Goal: Task Accomplishment & Management: Use online tool/utility

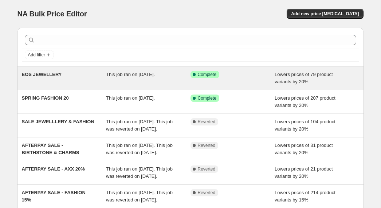
click at [59, 77] on span "EOS JEWELLERY" at bounding box center [42, 74] width 40 height 5
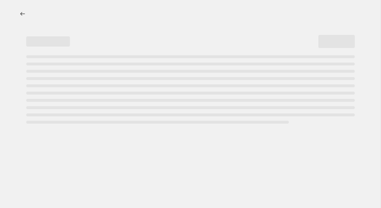
select select "percentage"
select select "tag"
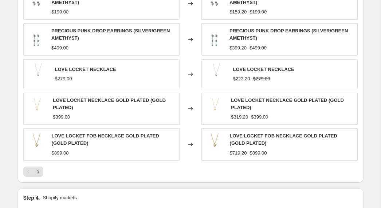
scroll to position [597, 0]
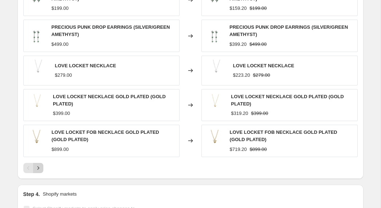
click at [41, 169] on icon "Next" at bounding box center [38, 168] width 7 height 7
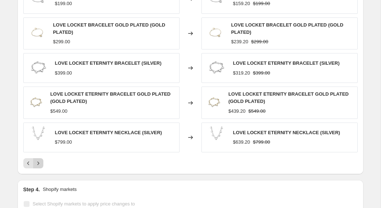
click at [37, 165] on icon "Next" at bounding box center [38, 163] width 7 height 7
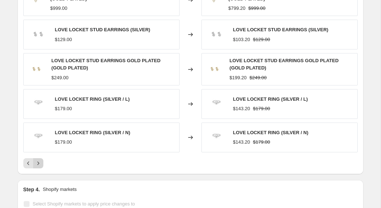
click at [38, 165] on icon "Next" at bounding box center [38, 163] width 7 height 7
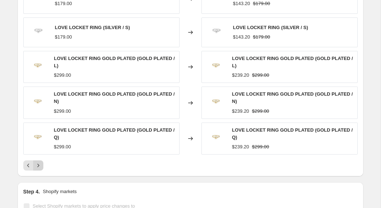
click at [38, 165] on icon "Next" at bounding box center [38, 165] width 7 height 7
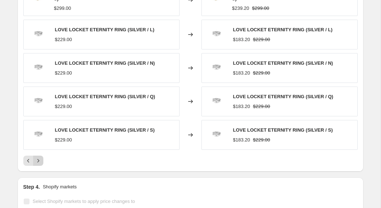
click at [38, 162] on icon "Next" at bounding box center [38, 160] width 7 height 7
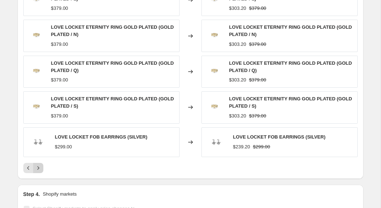
click at [38, 169] on icon "Next" at bounding box center [38, 168] width 7 height 7
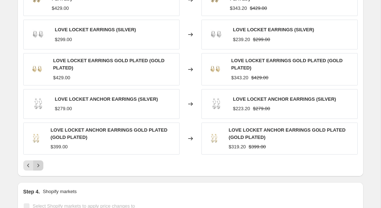
click at [39, 167] on icon "Next" at bounding box center [38, 165] width 7 height 7
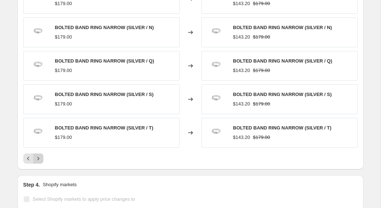
click at [39, 158] on icon "Next" at bounding box center [38, 158] width 7 height 7
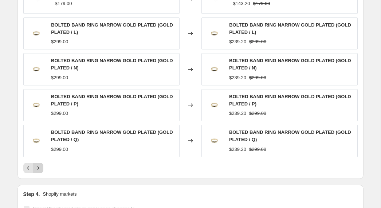
click at [39, 167] on icon "Next" at bounding box center [38, 168] width 7 height 7
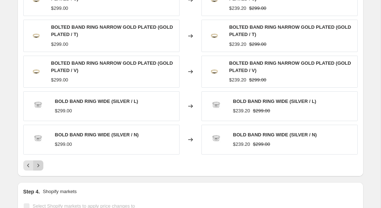
click at [39, 167] on icon "Next" at bounding box center [38, 165] width 7 height 7
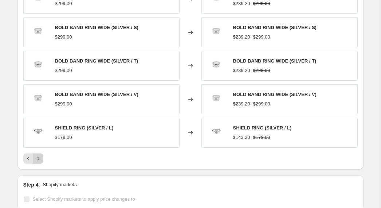
click at [39, 158] on icon "Next" at bounding box center [38, 158] width 7 height 7
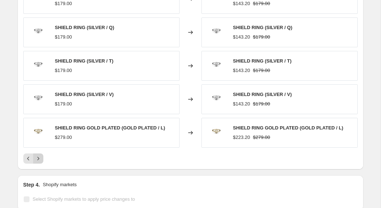
click at [39, 158] on icon "Next" at bounding box center [38, 158] width 7 height 7
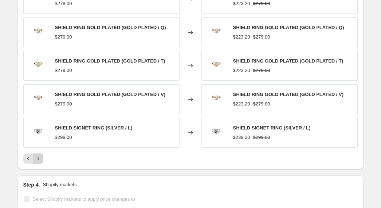
click at [39, 158] on icon "Next" at bounding box center [38, 158] width 7 height 7
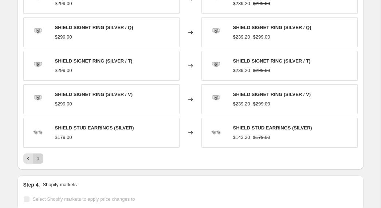
click at [39, 158] on icon "Next" at bounding box center [38, 158] width 7 height 7
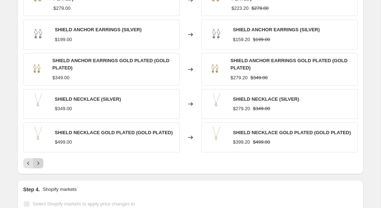
click at [39, 158] on div "SHIELD STUD EARRINGS GOLD PLATED (GOLD PLATED) $279.00 Changed to SHIELD STUD E…" at bounding box center [190, 76] width 335 height 185
click at [38, 164] on icon "Next" at bounding box center [38, 163] width 2 height 3
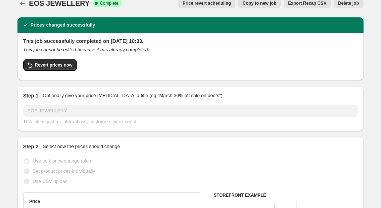
scroll to position [0, 0]
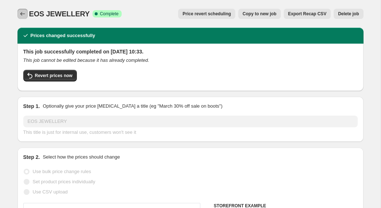
click at [19, 14] on icon "Price change jobs" at bounding box center [22, 13] width 7 height 7
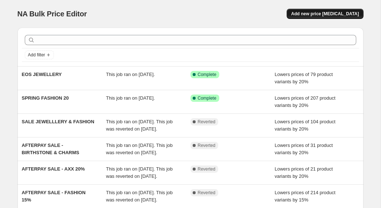
click at [323, 14] on span "Add new price [MEDICAL_DATA]" at bounding box center [325, 14] width 68 height 6
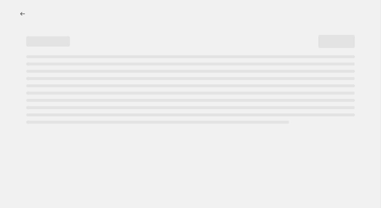
select select "percentage"
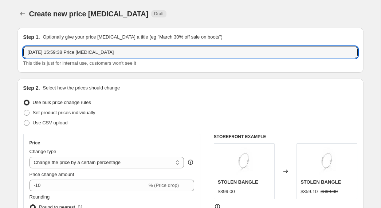
drag, startPoint x: 120, startPoint y: 53, endPoint x: 19, endPoint y: 53, distance: 101.3
click at [19, 53] on div "Step 1. Optionally give your price [MEDICAL_DATA] a title (eg "March 30% off sa…" at bounding box center [190, 50] width 346 height 45
type input "Mothers Day Jewellery Sale"
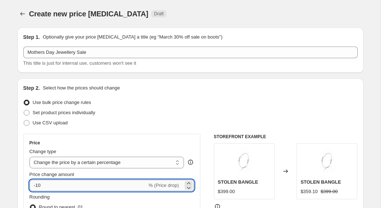
drag, startPoint x: 43, startPoint y: 187, endPoint x: 36, endPoint y: 188, distance: 6.9
click at [36, 188] on input "-10" at bounding box center [89, 186] width 118 height 12
type input "-20"
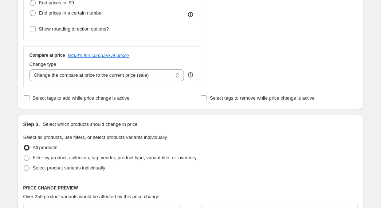
scroll to position [226, 0]
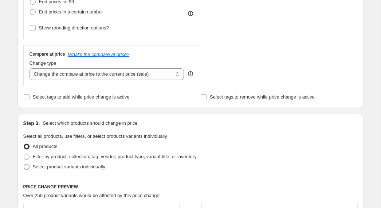
click at [27, 168] on span at bounding box center [27, 167] width 6 height 6
click at [24, 165] on input "Select product variants individually" at bounding box center [24, 164] width 0 height 0
radio input "true"
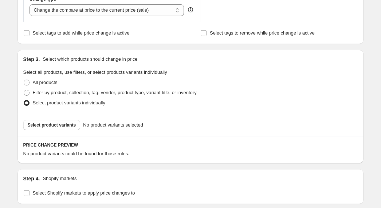
scroll to position [295, 0]
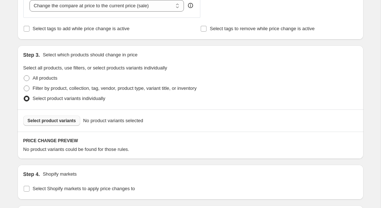
click at [69, 122] on span "Select product variants" at bounding box center [52, 121] width 48 height 6
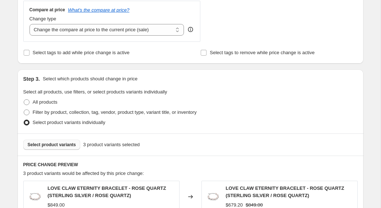
scroll to position [523, 0]
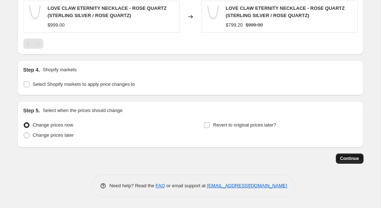
click at [352, 160] on span "Continue" at bounding box center [349, 159] width 19 height 6
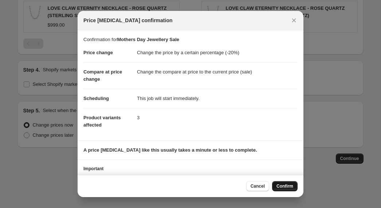
click at [284, 186] on span "Confirm" at bounding box center [285, 187] width 17 height 6
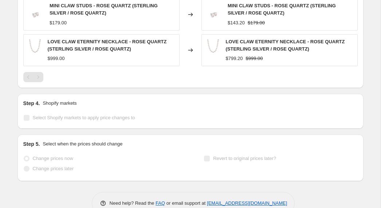
select select "percentage"
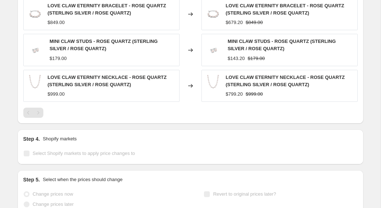
scroll to position [0, 0]
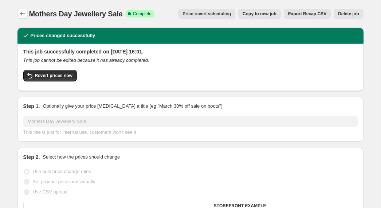
click at [22, 15] on icon "Price change jobs" at bounding box center [22, 13] width 7 height 7
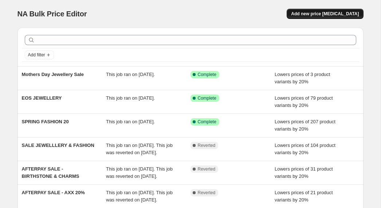
click at [327, 13] on span "Add new price [MEDICAL_DATA]" at bounding box center [325, 14] width 68 height 6
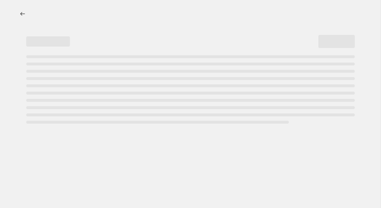
select select "percentage"
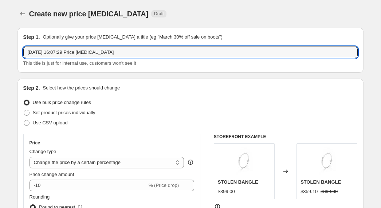
drag, startPoint x: 126, startPoint y: 52, endPoint x: 20, endPoint y: 52, distance: 105.3
click at [20, 52] on div "Step 1. Optionally give your price [MEDICAL_DATA] a title (eg "March 30% off sa…" at bounding box center [190, 50] width 346 height 45
type input "EXTRA SALE JWL2"
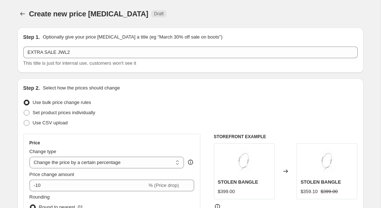
click at [151, 99] on div "Use bulk price change rules" at bounding box center [190, 103] width 335 height 10
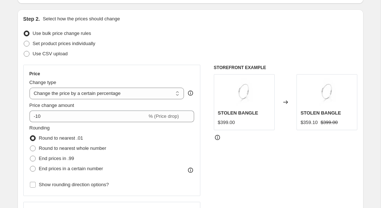
scroll to position [100, 0]
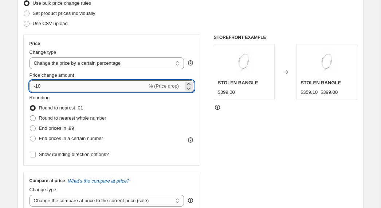
click at [38, 86] on input "-10" at bounding box center [89, 87] width 118 height 12
type input "-20"
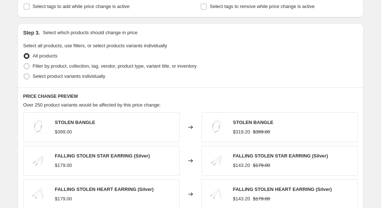
scroll to position [327, 0]
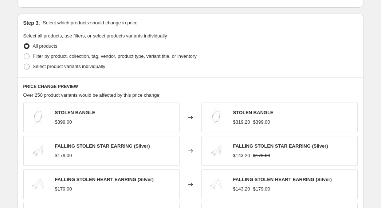
click at [83, 67] on span "Select product variants individually" at bounding box center [69, 66] width 73 height 5
click at [24, 64] on input "Select product variants individually" at bounding box center [24, 64] width 0 height 0
radio input "true"
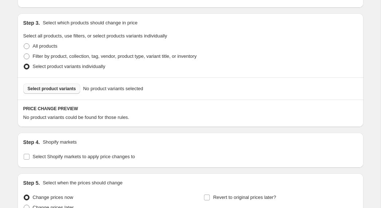
click at [69, 87] on span "Select product variants" at bounding box center [52, 89] width 48 height 6
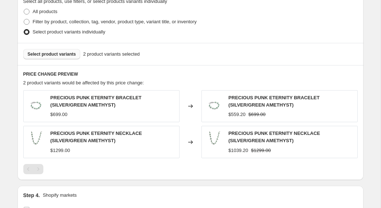
scroll to position [363, 0]
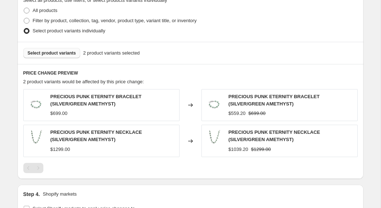
click at [64, 53] on span "Select product variants" at bounding box center [52, 53] width 48 height 6
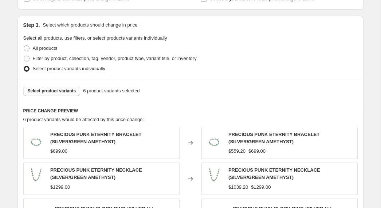
scroll to position [304, 0]
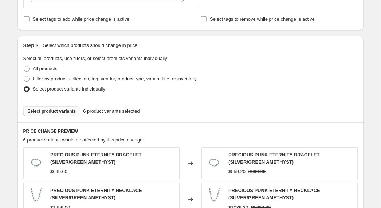
click at [60, 113] on span "Select product variants" at bounding box center [52, 112] width 48 height 6
click at [61, 113] on span "Select product variants" at bounding box center [52, 112] width 48 height 6
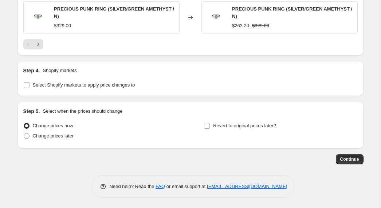
scroll to position [595, 0]
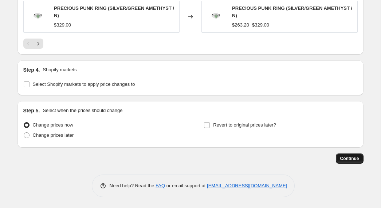
click at [349, 159] on span "Continue" at bounding box center [349, 159] width 19 height 6
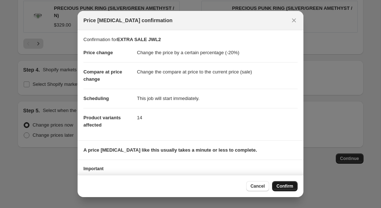
click at [285, 186] on span "Confirm" at bounding box center [285, 187] width 17 height 6
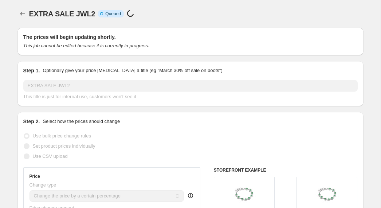
scroll to position [595, 0]
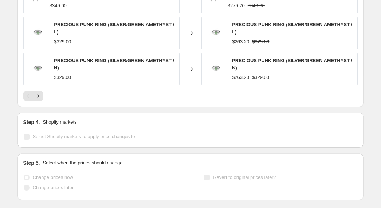
select select "percentage"
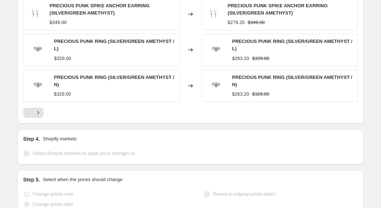
scroll to position [0, 0]
